Goal: Task Accomplishment & Management: Manage account settings

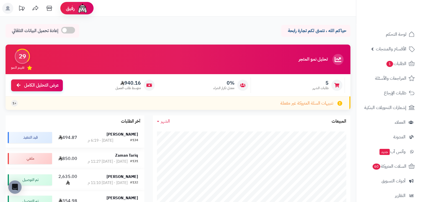
click at [123, 135] on strong "[PERSON_NAME]" at bounding box center [123, 134] width 32 height 6
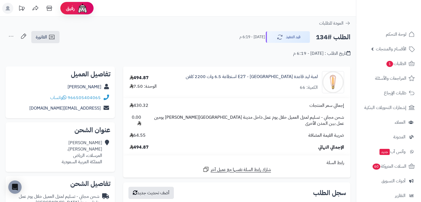
click at [5, 35] on div "الطلب #134 قيد التنفيذ [DATE] - 6:19 م الفاتورة طباعة الفاتورة إرسال الفاتورة إ…" at bounding box center [178, 44] width 356 height 26
click at [8, 35] on icon at bounding box center [11, 36] width 11 height 11
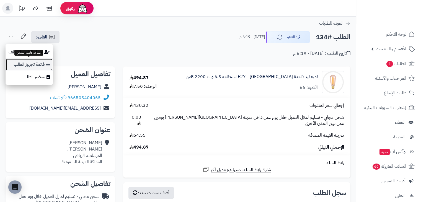
click at [33, 63] on link "قائمة تجهيز الطلب" at bounding box center [29, 64] width 47 height 12
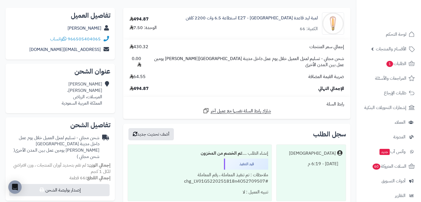
scroll to position [55, 0]
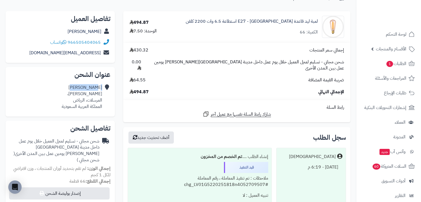
drag, startPoint x: 78, startPoint y: 87, endPoint x: 105, endPoint y: 91, distance: 27.4
click at [105, 91] on div "[PERSON_NAME] [PERSON_NAME]، المرسلات، [PERSON_NAME] العربية السعودية" at bounding box center [60, 97] width 100 height 30
copy div "[PERSON_NAME]"
drag, startPoint x: 102, startPoint y: 42, endPoint x: 69, endPoint y: 42, distance: 33.5
click at [69, 42] on div "966505404065 واتساب" at bounding box center [60, 42] width 100 height 11
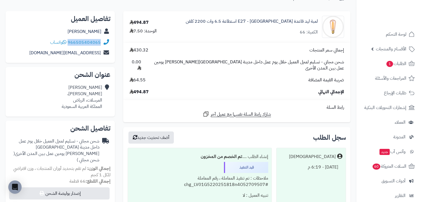
copy div "966505404065"
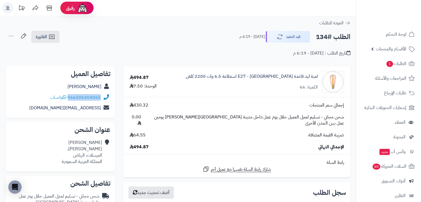
scroll to position [0, 0]
